Goal: Transaction & Acquisition: Purchase product/service

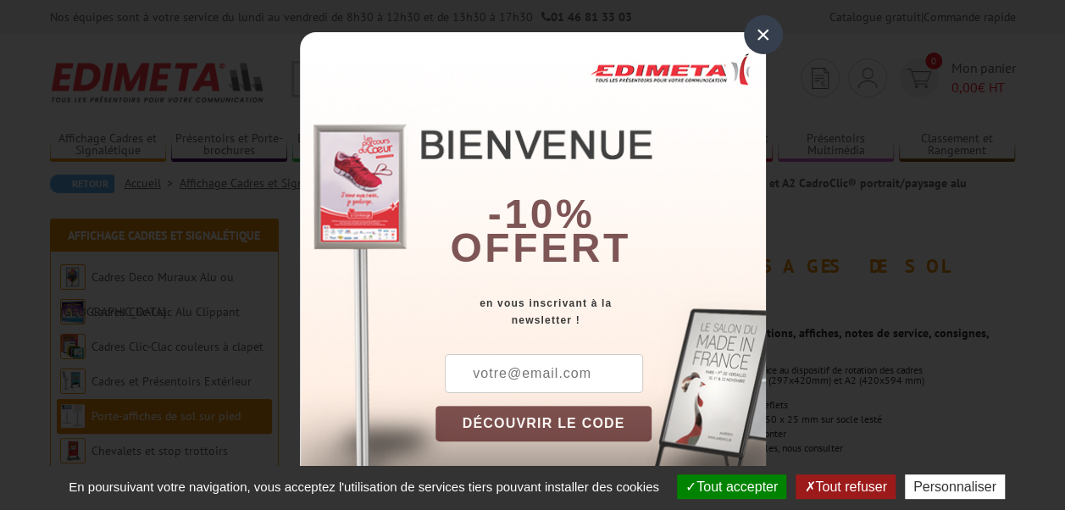
click at [751, 42] on div "×" at bounding box center [763, 34] width 39 height 39
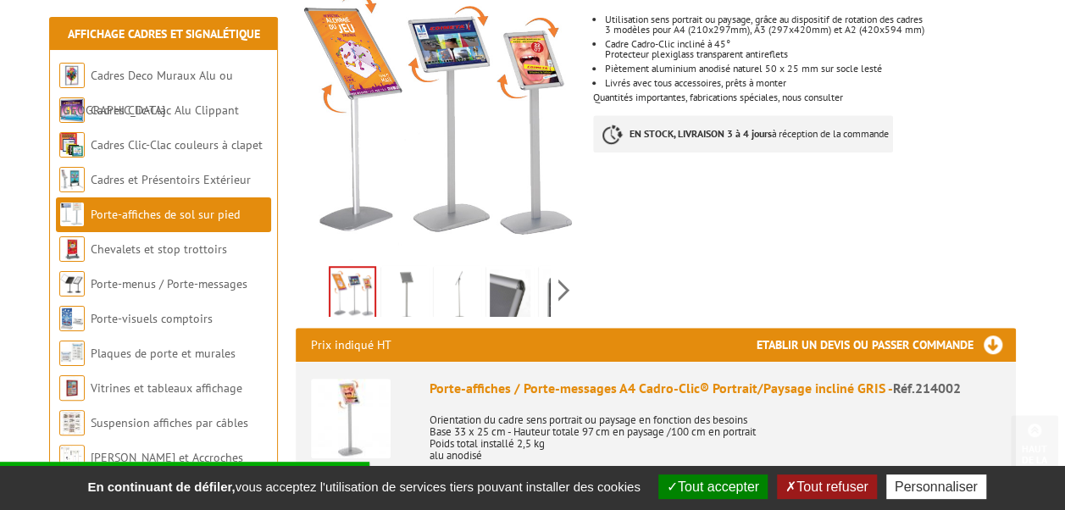
scroll to position [424, 0]
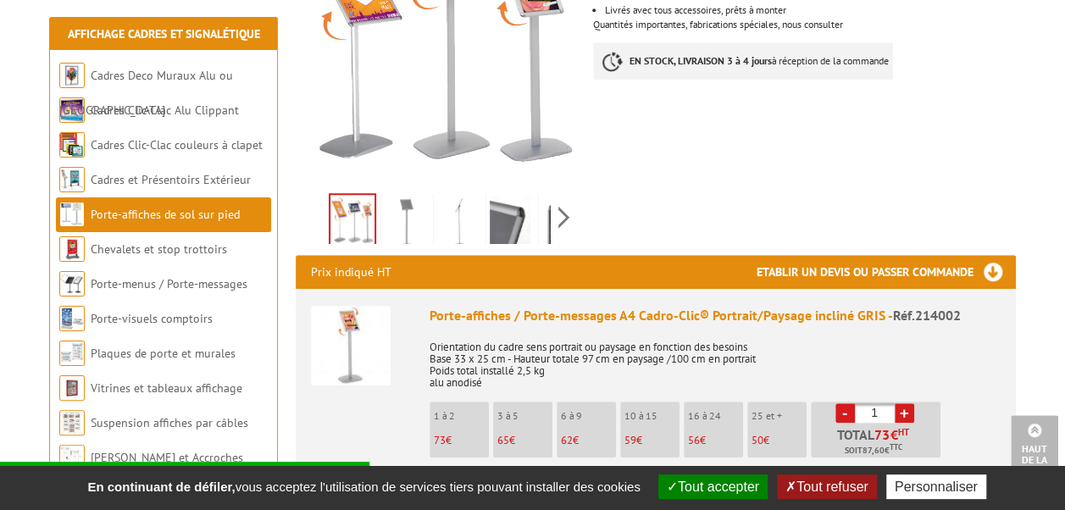
drag, startPoint x: 585, startPoint y: 414, endPoint x: 567, endPoint y: 414, distance: 18.6
click at [567, 435] on p "62 €" at bounding box center [588, 441] width 55 height 12
drag, startPoint x: 567, startPoint y: 414, endPoint x: 622, endPoint y: 419, distance: 55.2
click at [622, 419] on li "10 à 15 59 €" at bounding box center [649, 430] width 59 height 56
copy li "10 à 15 59 €"
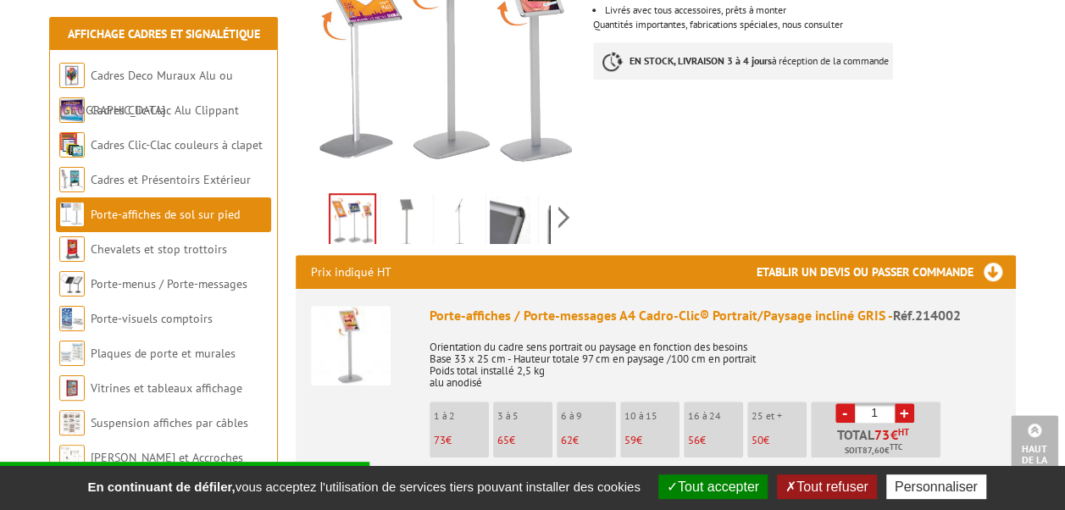
click at [708, 330] on p "Orientation du cadre sens portrait ou paysage en fonction des besoins Base 33 x…" at bounding box center [715, 359] width 571 height 59
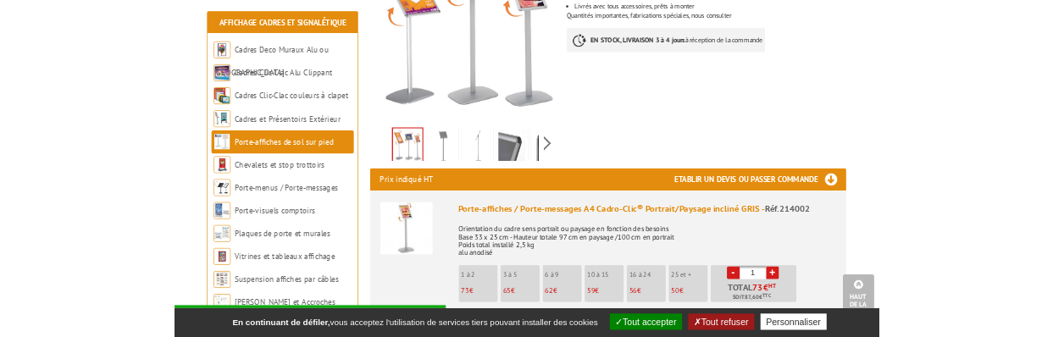
scroll to position [508, 0]
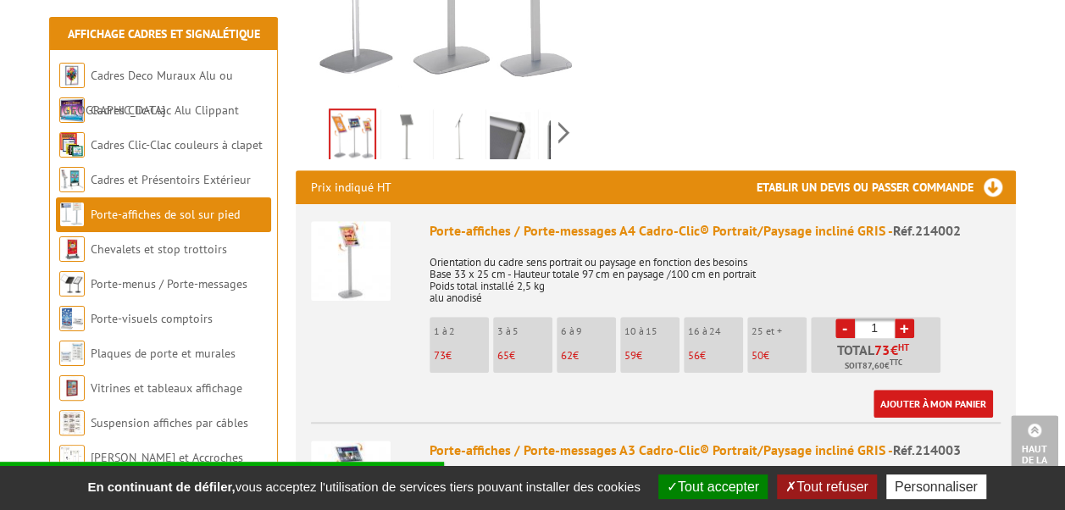
click at [910, 319] on link "+" at bounding box center [904, 328] width 19 height 19
click at [907, 319] on link "+" at bounding box center [904, 328] width 19 height 19
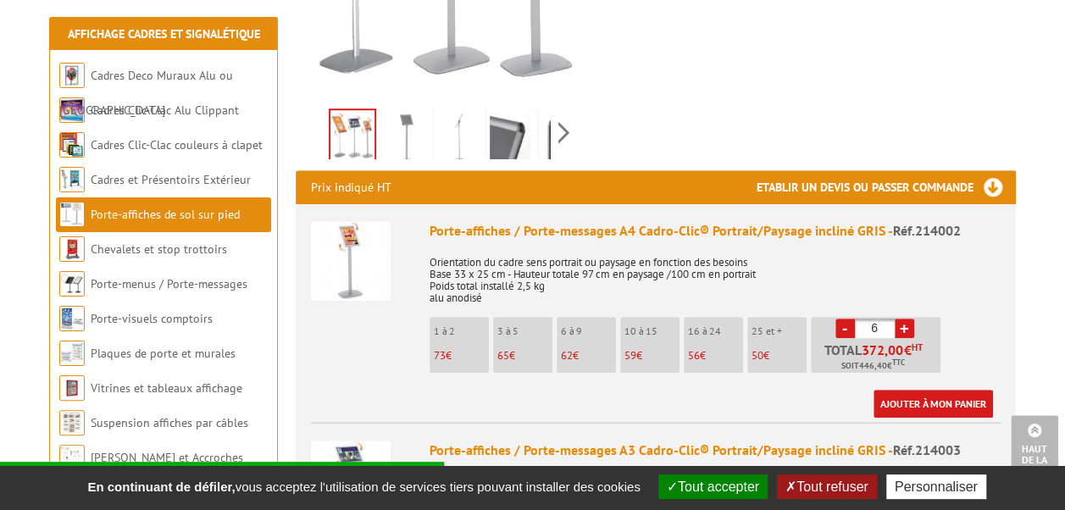
click at [907, 319] on link "+" at bounding box center [904, 328] width 19 height 19
type input "10"
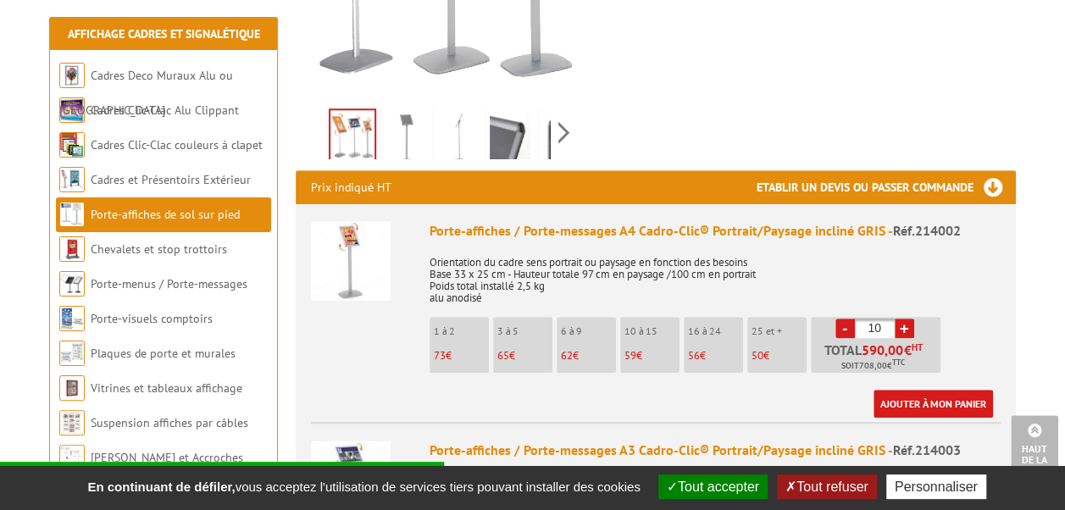
drag, startPoint x: 861, startPoint y: 328, endPoint x: 923, endPoint y: 329, distance: 62.7
click at [923, 343] on p "Total 590,00 € HT Soit 708,00 € TTC" at bounding box center [877, 358] width 125 height 30
copy p "590,00 € HT"
